Goal: Transaction & Acquisition: Download file/media

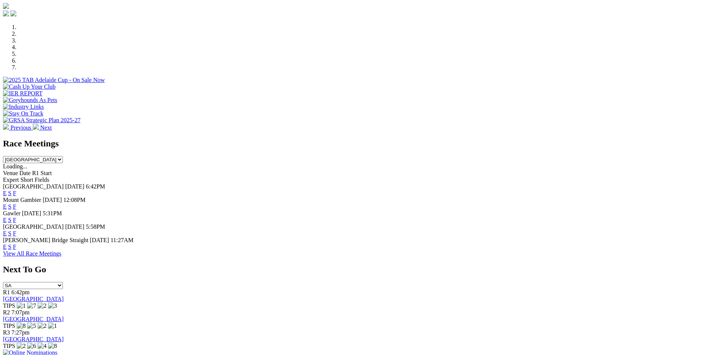
scroll to position [186, 0]
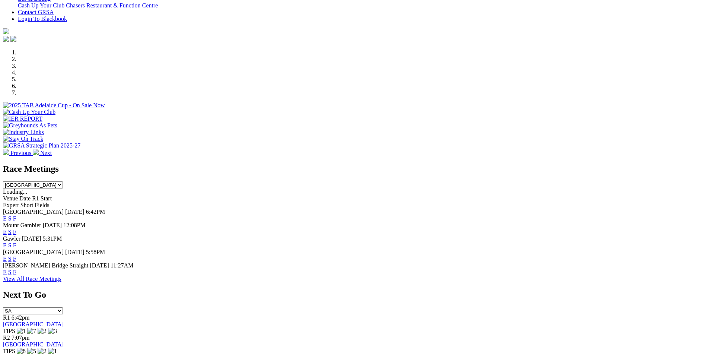
click at [63, 181] on select "South Australia New South Wales Northern Territory Queensland Tasmania Victoria…" at bounding box center [33, 184] width 60 height 7
select select "QLD"
click at [63, 181] on select "South Australia New South Wales Northern Territory Queensland Tasmania Victoria…" at bounding box center [33, 184] width 60 height 7
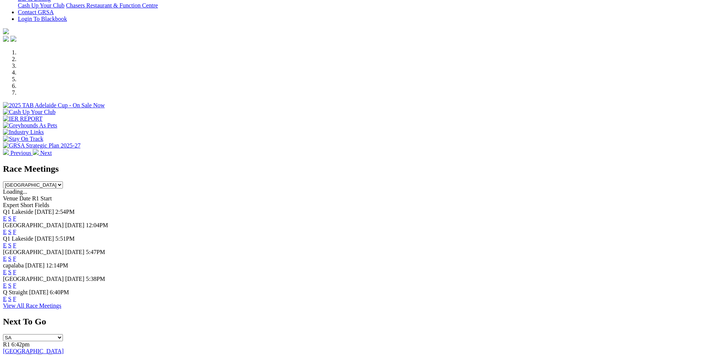
click at [16, 242] on link "F" at bounding box center [14, 245] width 3 height 6
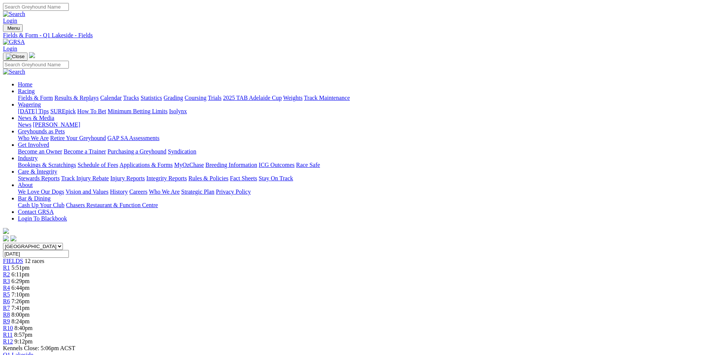
click at [403, 97] on link "CSV (Excel)" at bounding box center [387, 94] width 31 height 6
